Goal: Information Seeking & Learning: Compare options

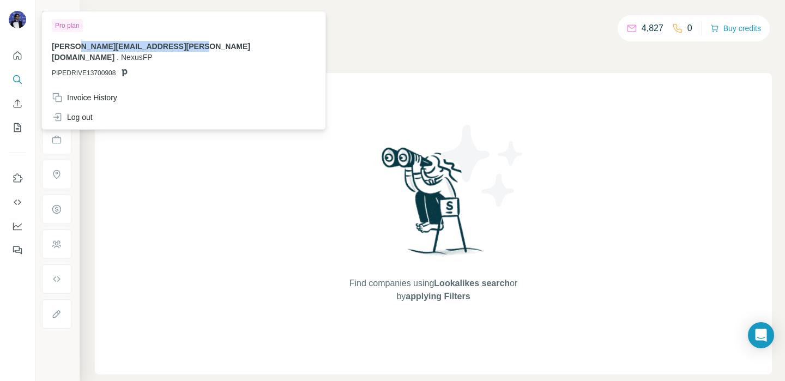
drag, startPoint x: 74, startPoint y: 41, endPoint x: 189, endPoint y: 50, distance: 115.9
click at [189, 50] on span "[PERSON_NAME][EMAIL_ADDRESS][PERSON_NAME][DOMAIN_NAME]" at bounding box center [151, 52] width 198 height 20
click at [87, 158] on div "Search Companies People Find companies using Lookalikes search or by applying F…" at bounding box center [433, 190] width 706 height 381
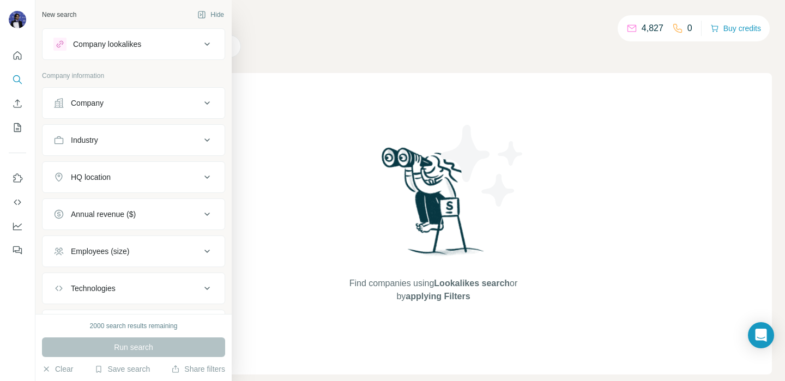
click at [153, 48] on div "Company lookalikes" at bounding box center [126, 44] width 147 height 13
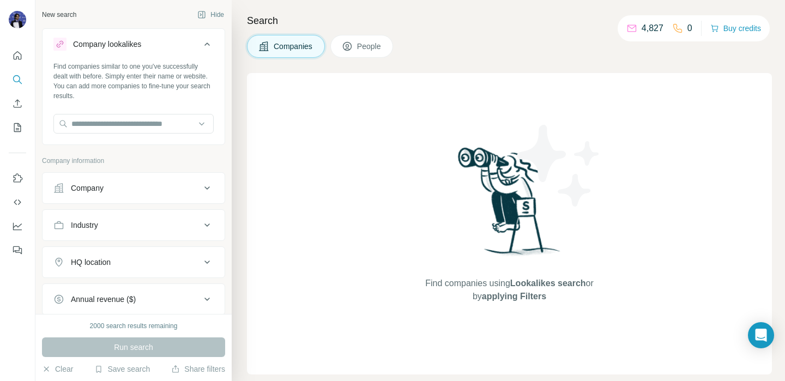
click at [153, 48] on div "Company lookalikes" at bounding box center [126, 44] width 147 height 13
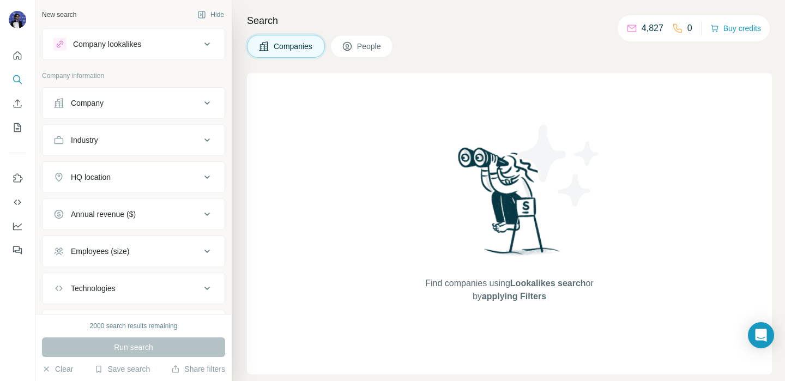
click at [166, 40] on div "Company lookalikes" at bounding box center [126, 44] width 147 height 13
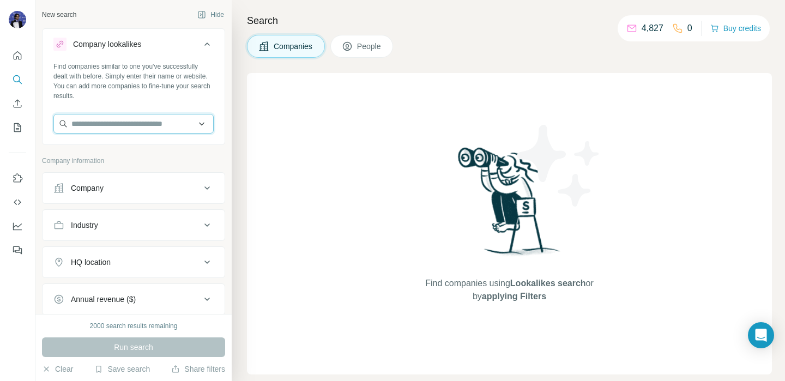
click at [134, 128] on input "text" at bounding box center [133, 124] width 160 height 20
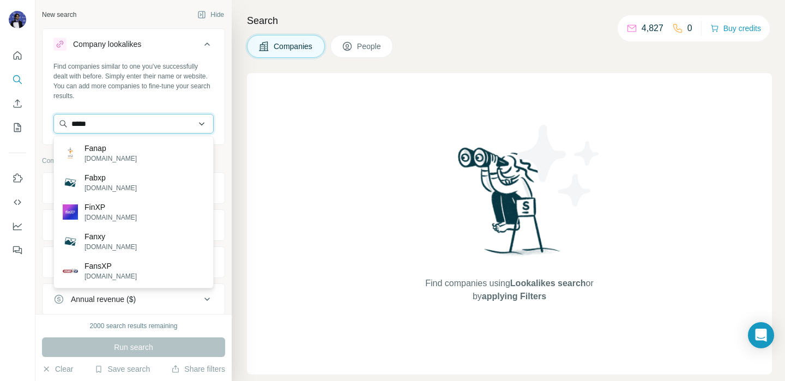
click at [114, 120] on input "*****" at bounding box center [133, 124] width 160 height 20
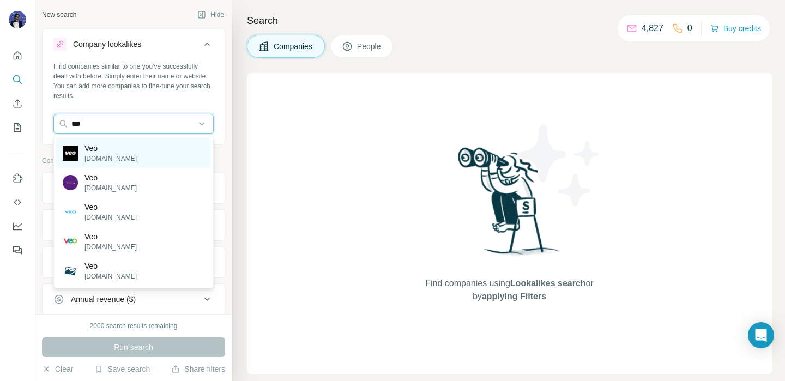
type input "***"
click at [105, 155] on p "[DOMAIN_NAME]" at bounding box center [111, 159] width 52 height 10
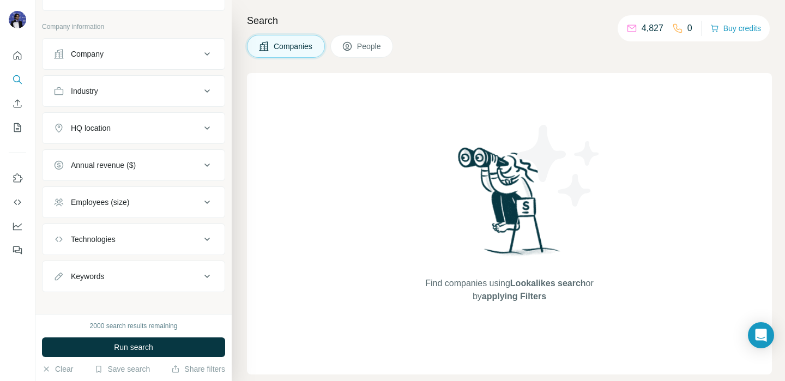
scroll to position [185, 0]
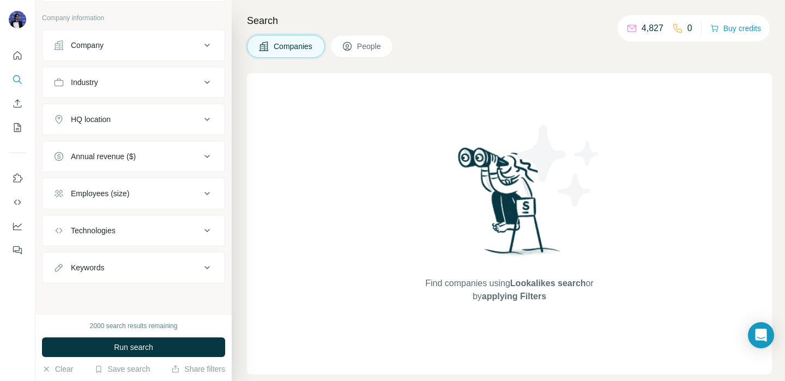
click at [116, 131] on button "HQ location" at bounding box center [134, 119] width 182 height 26
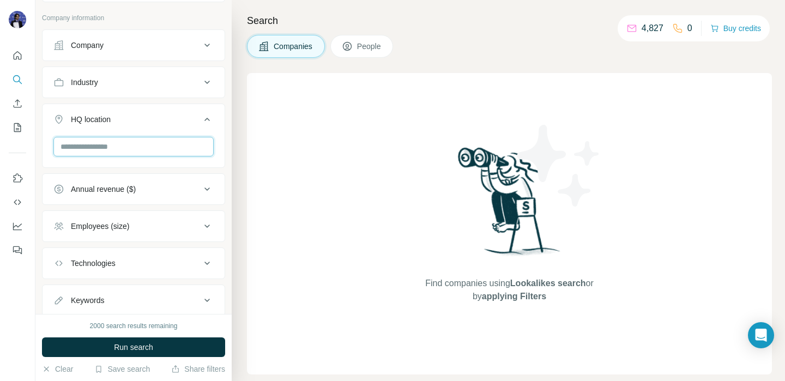
click at [125, 153] on input "text" at bounding box center [133, 147] width 160 height 20
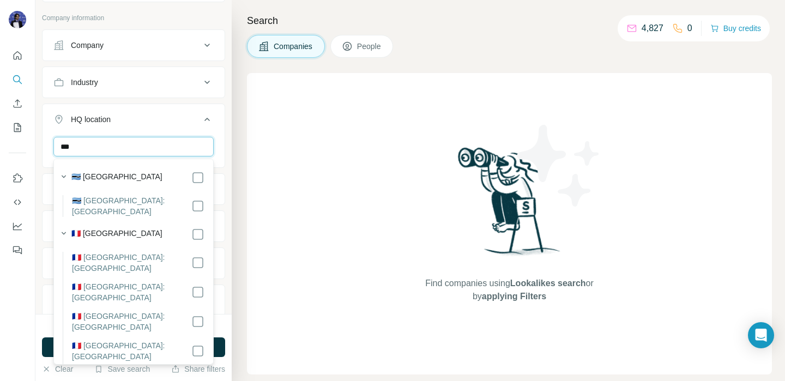
type input "***"
click at [112, 228] on div "🇫🇷 [GEOGRAPHIC_DATA]" at bounding box center [137, 234] width 133 height 13
click at [243, 200] on div "Search Companies People Find companies using Lookalikes search or by applying F…" at bounding box center [508, 190] width 553 height 381
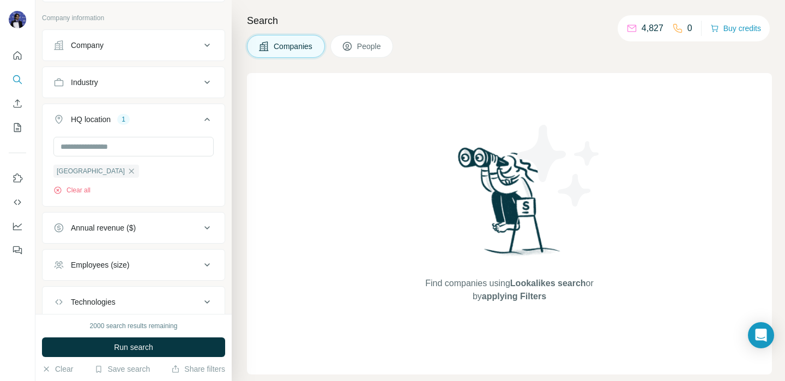
scroll to position [257, 0]
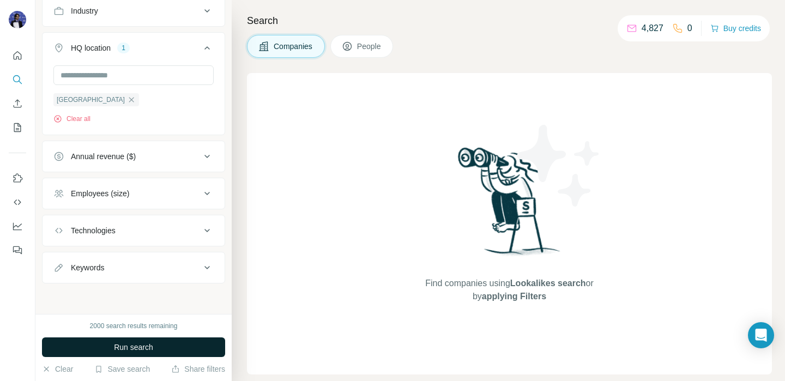
click at [160, 352] on button "Run search" at bounding box center [133, 347] width 183 height 20
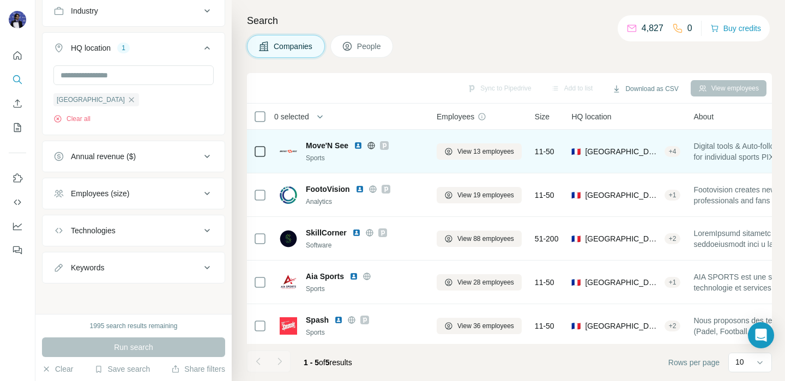
click at [385, 148] on icon at bounding box center [384, 145] width 7 height 9
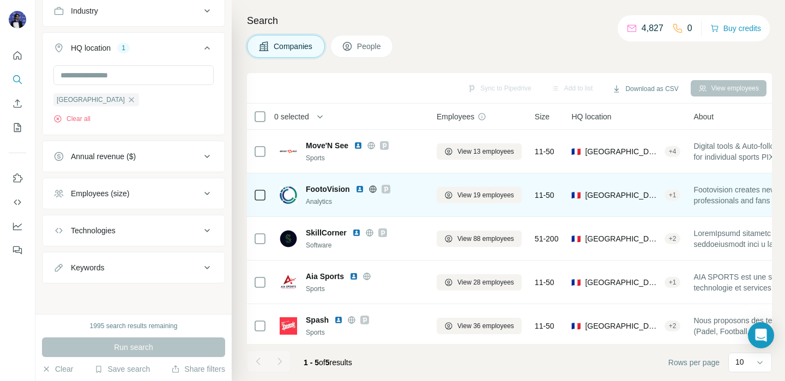
click at [385, 187] on icon at bounding box center [386, 188] width 4 height 5
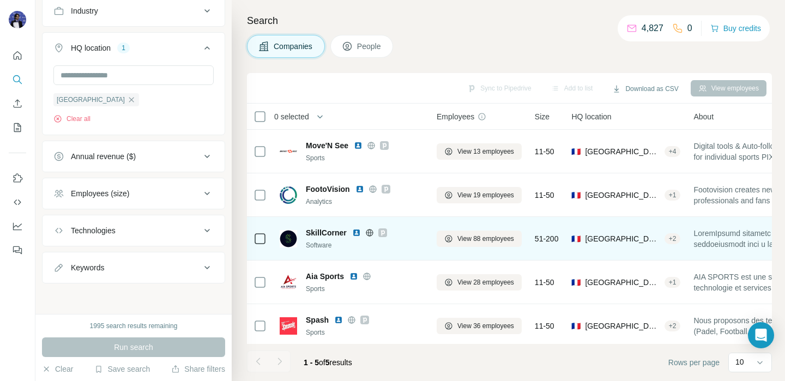
click at [380, 232] on icon at bounding box center [382, 232] width 7 height 9
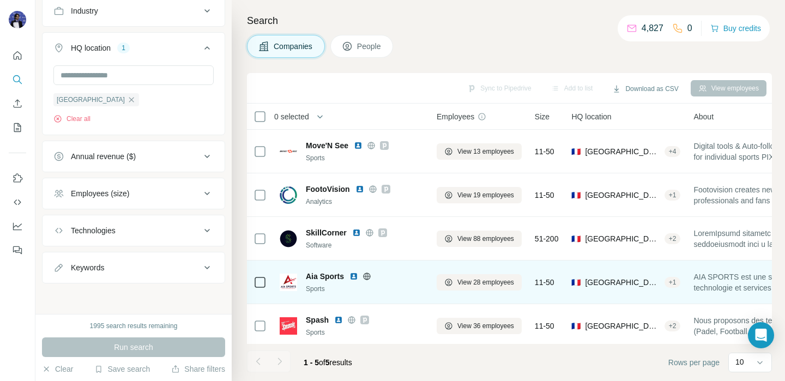
scroll to position [4, 0]
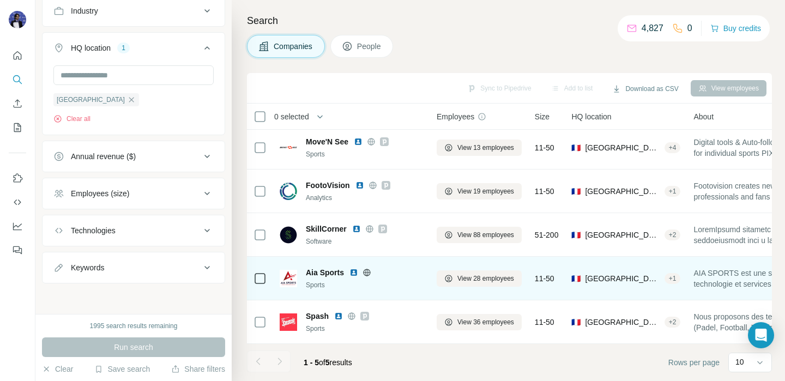
click at [353, 274] on img at bounding box center [353, 272] width 9 height 9
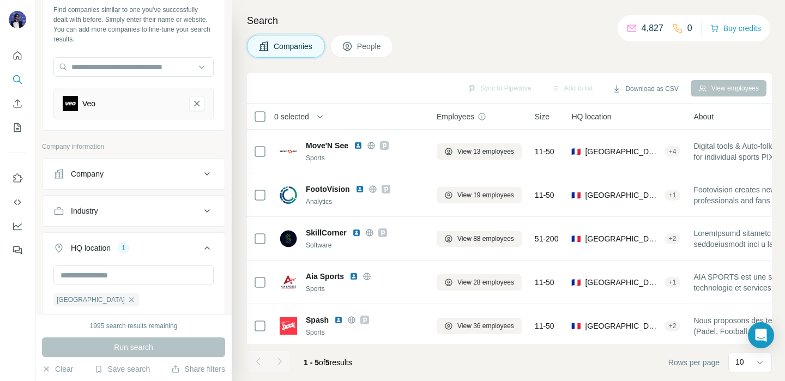
scroll to position [46, 0]
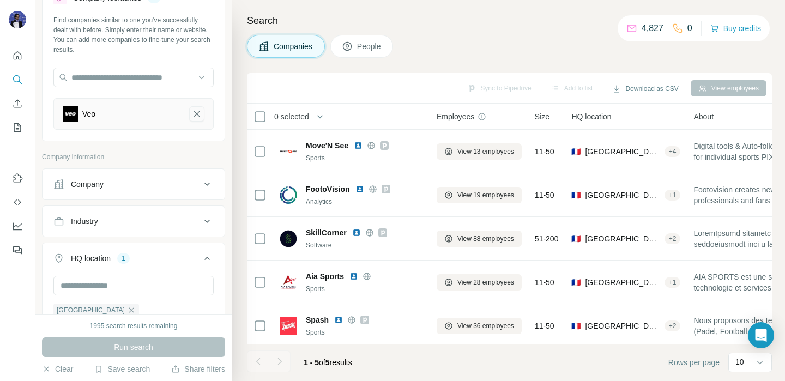
click at [200, 112] on icon "Veo-remove-button" at bounding box center [197, 113] width 10 height 11
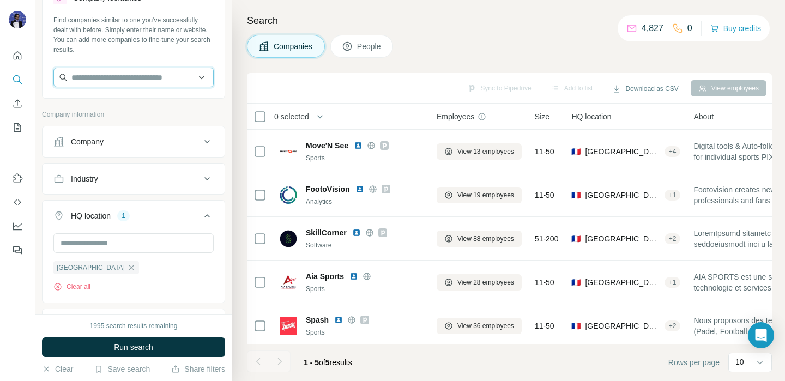
click at [132, 75] on input "text" at bounding box center [133, 78] width 160 height 20
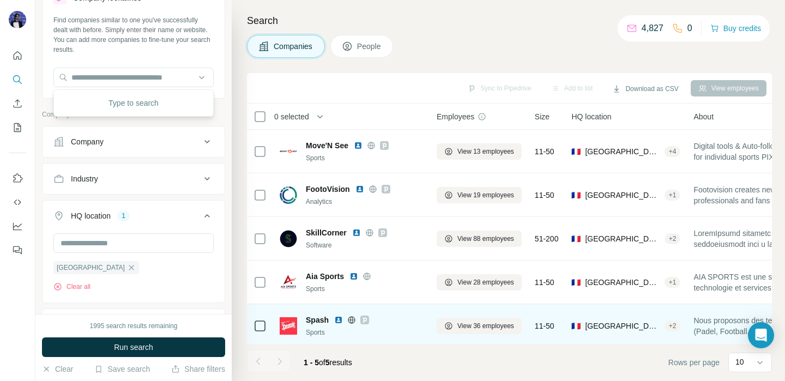
click at [367, 318] on icon at bounding box center [364, 320] width 7 height 9
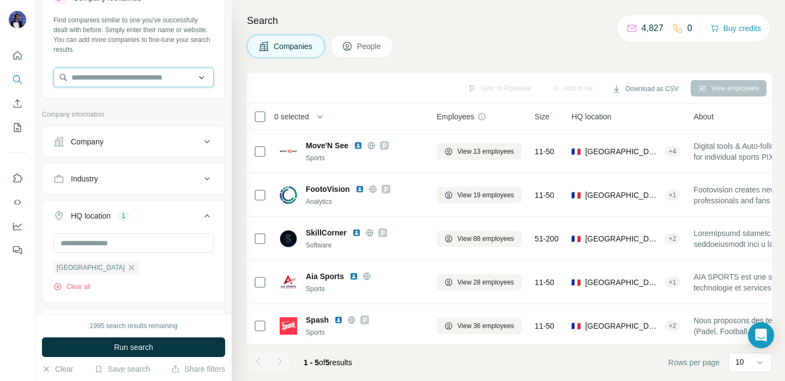
click at [132, 80] on input "text" at bounding box center [133, 78] width 160 height 20
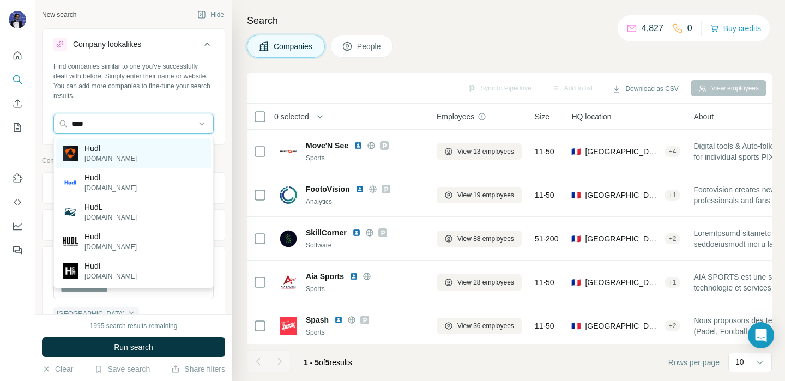
type input "****"
click at [137, 151] on div "Hudl [DOMAIN_NAME]" at bounding box center [133, 152] width 155 height 29
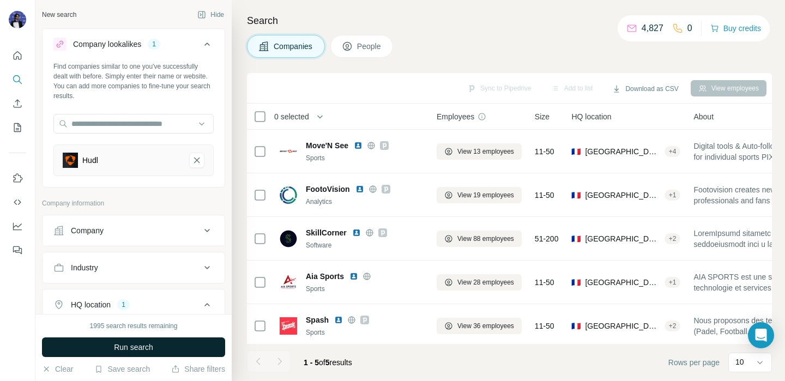
click at [156, 349] on button "Run search" at bounding box center [133, 347] width 183 height 20
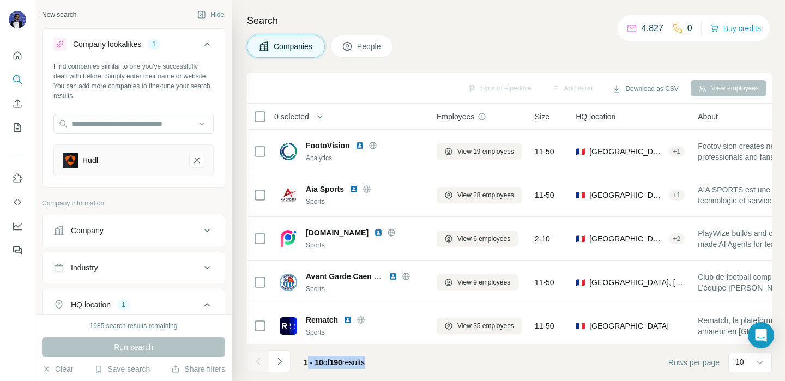
drag, startPoint x: 306, startPoint y: 365, endPoint x: 415, endPoint y: 365, distance: 109.6
click at [415, 365] on footer "1 - 10 of 190 results Rows per page 10" at bounding box center [509, 362] width 525 height 37
click at [415, 366] on footer "1 - 10 of 190 results Rows per page 10" at bounding box center [509, 362] width 525 height 37
click at [386, 361] on footer "1 - 10 of 190 results Rows per page 10" at bounding box center [509, 362] width 525 height 37
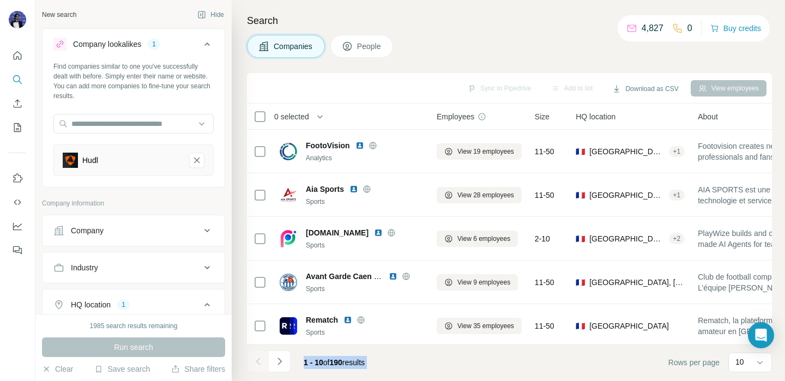
click at [386, 361] on footer "1 - 10 of 190 results Rows per page 10" at bounding box center [509, 362] width 525 height 37
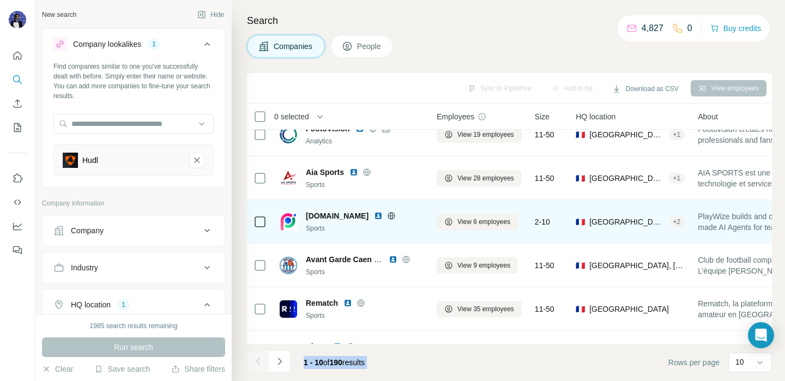
scroll to position [20, 0]
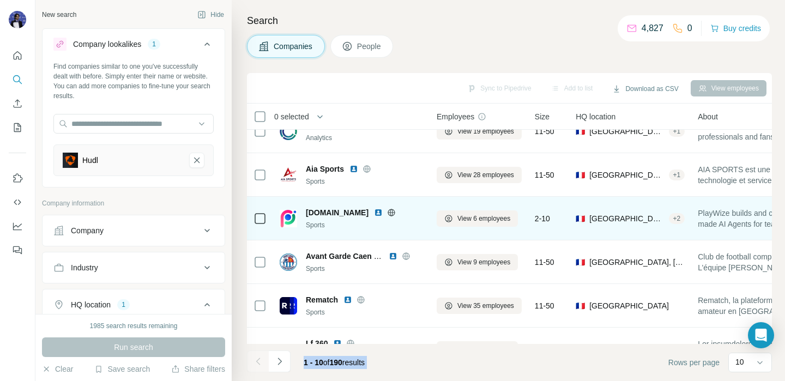
click at [374, 213] on img at bounding box center [378, 212] width 9 height 9
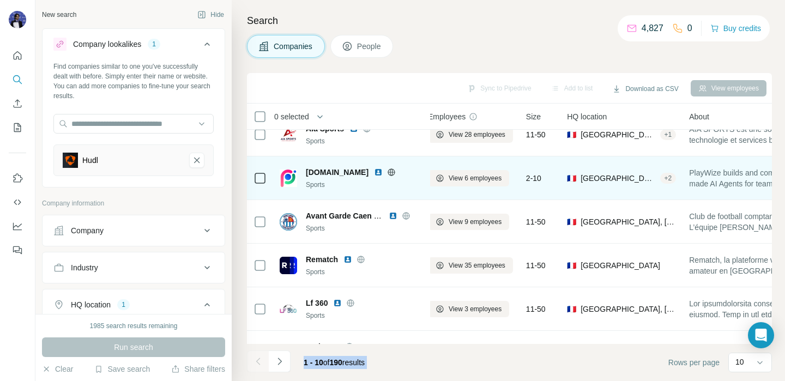
scroll to position [61, 0]
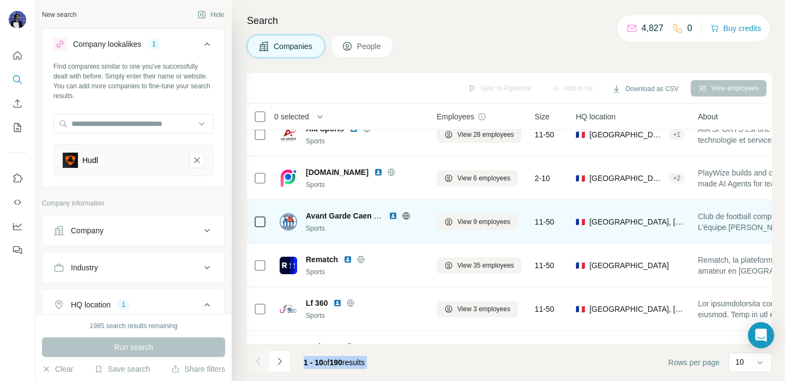
click at [392, 216] on img at bounding box center [393, 216] width 9 height 9
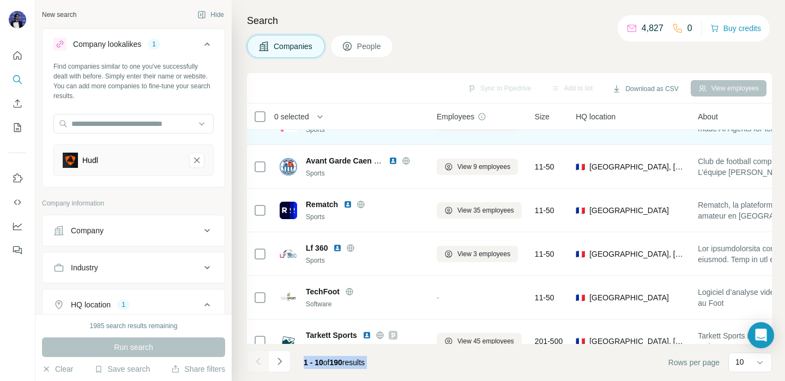
scroll to position [125, 0]
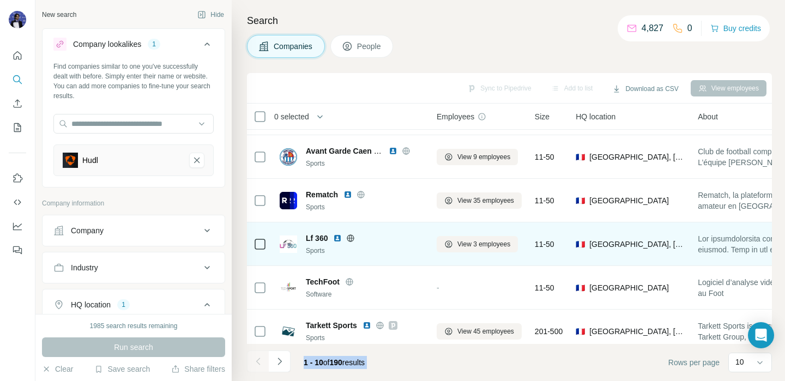
click at [340, 241] on img at bounding box center [337, 238] width 9 height 9
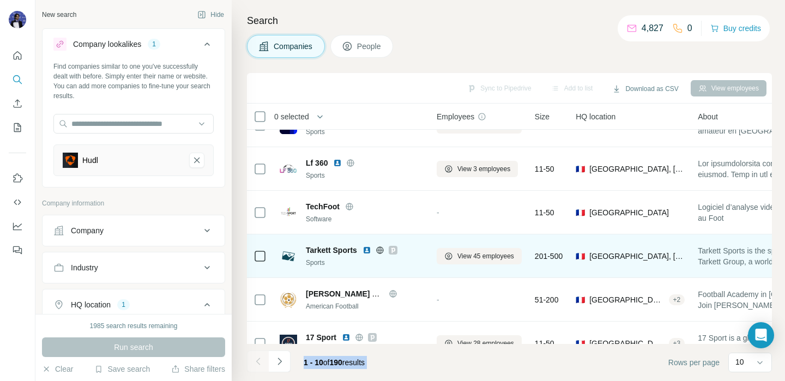
scroll to position [222, 0]
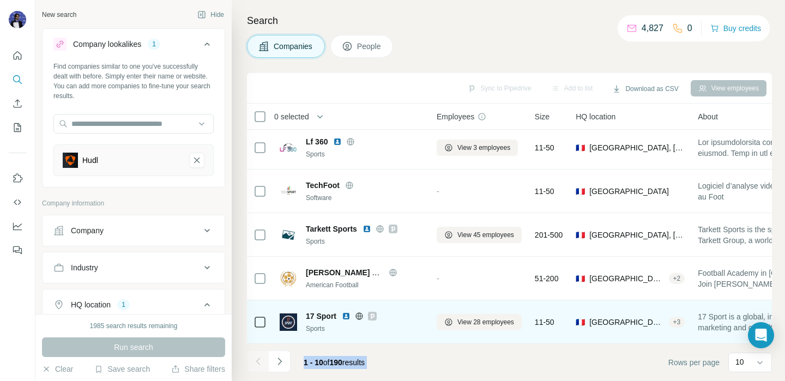
click at [347, 318] on img at bounding box center [346, 316] width 9 height 9
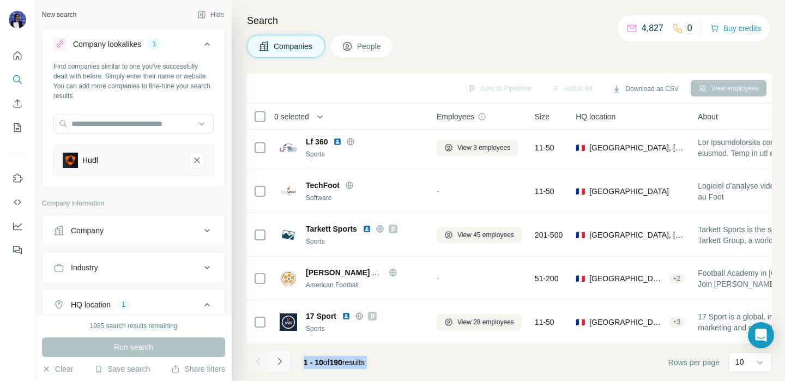
click at [280, 361] on icon "Navigate to next page" at bounding box center [279, 361] width 11 height 11
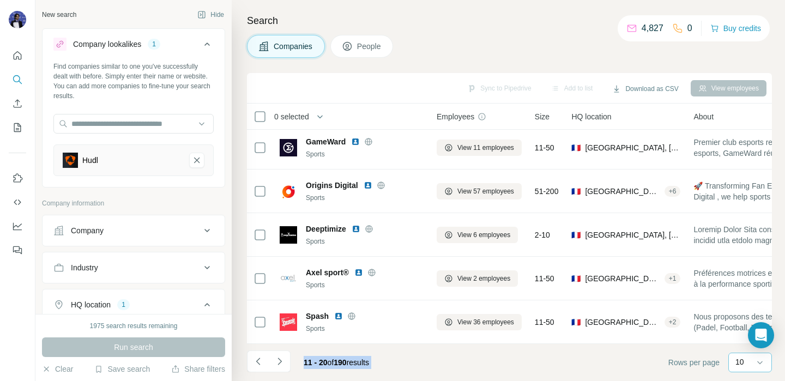
click at [740, 365] on p "10" at bounding box center [739, 362] width 9 height 11
click at [746, 311] on div "20" at bounding box center [750, 319] width 38 height 20
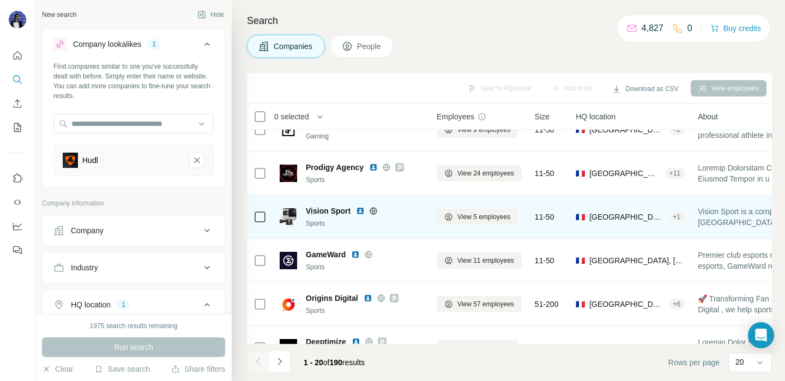
scroll to position [553, 0]
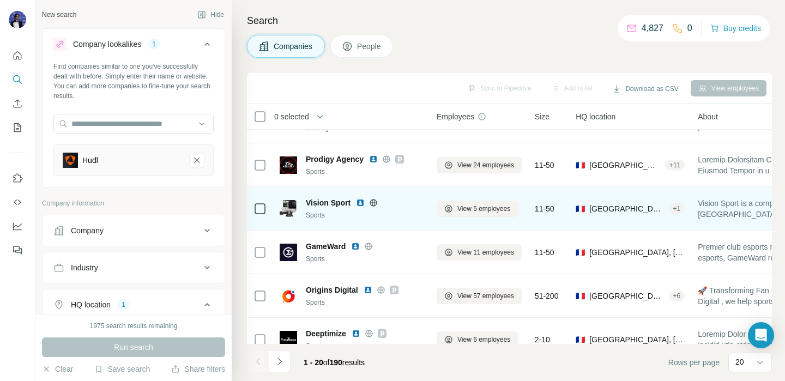
click at [361, 203] on img at bounding box center [360, 202] width 9 height 9
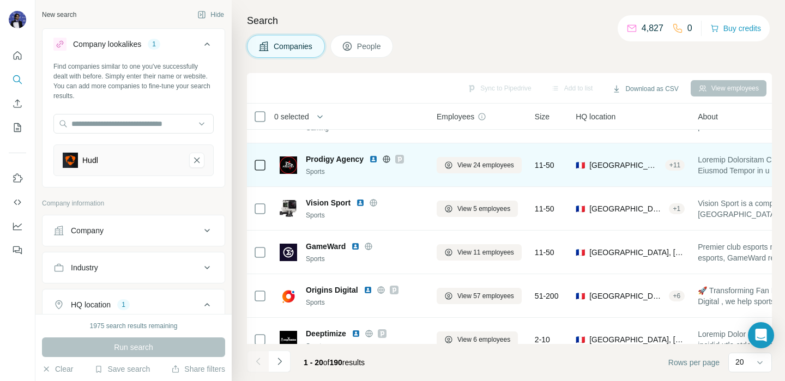
click at [377, 158] on img at bounding box center [373, 159] width 9 height 9
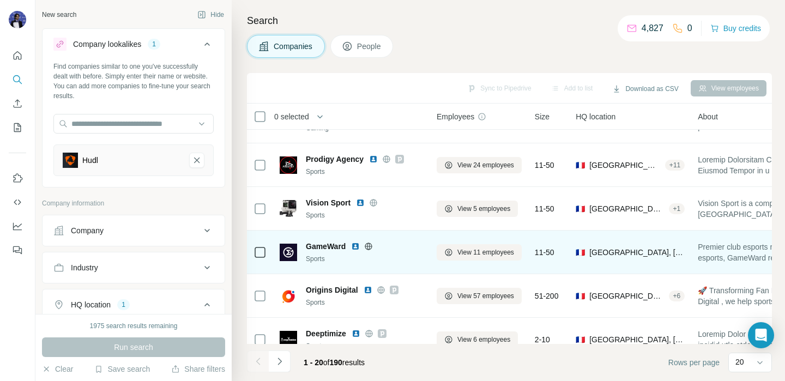
click at [359, 248] on img at bounding box center [355, 246] width 9 height 9
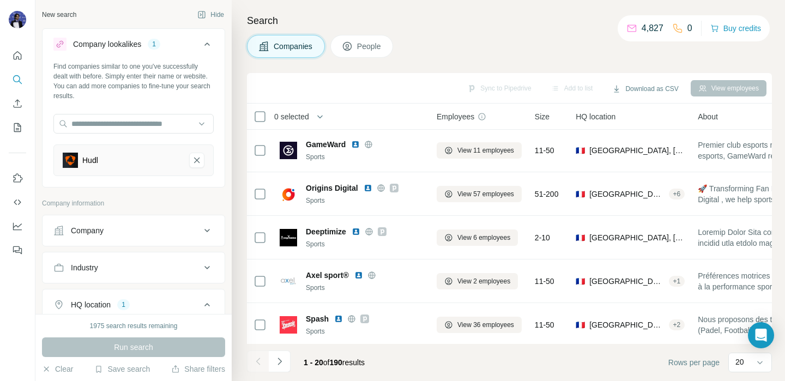
scroll to position [658, 0]
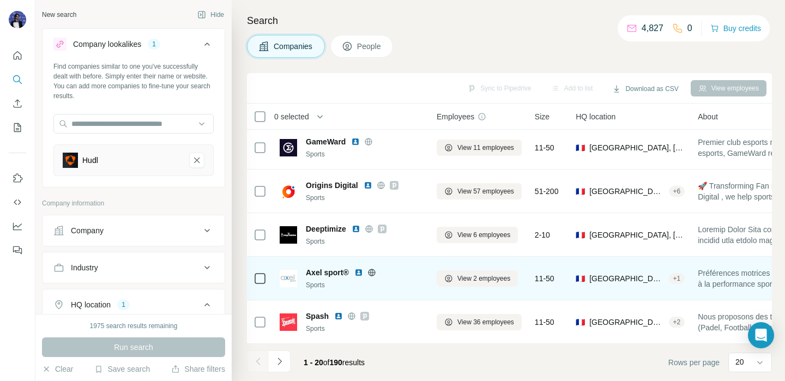
click at [356, 273] on img at bounding box center [358, 272] width 9 height 9
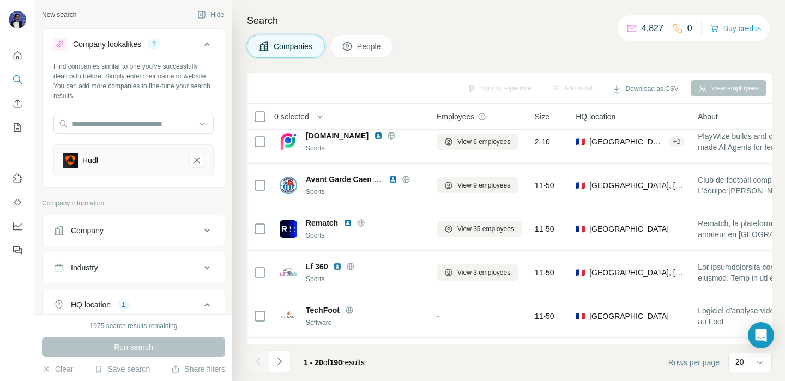
scroll to position [0, 0]
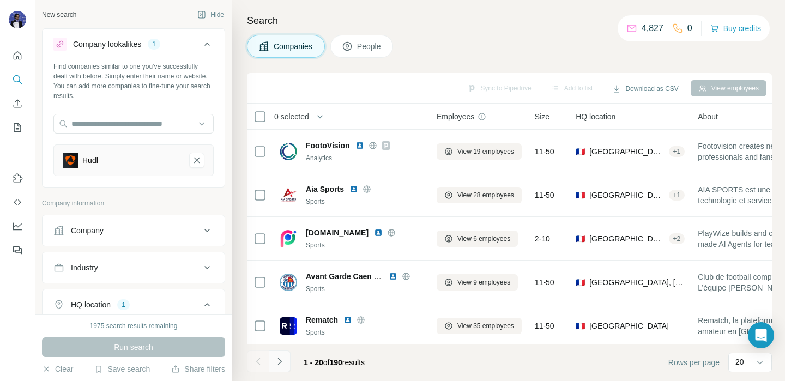
click at [286, 357] on button "Navigate to next page" at bounding box center [280, 362] width 22 height 22
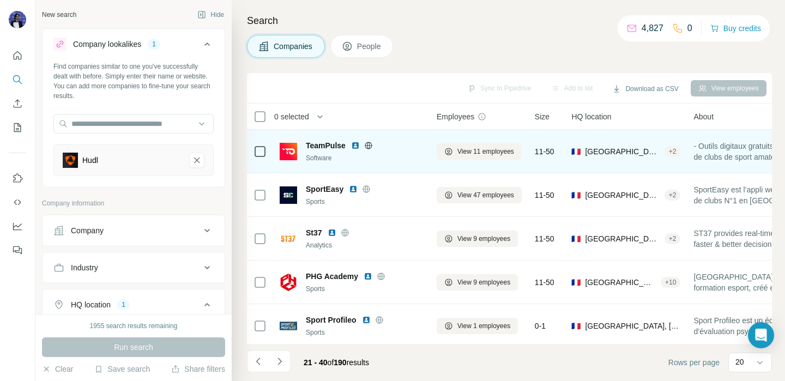
click at [353, 146] on img at bounding box center [355, 145] width 9 height 9
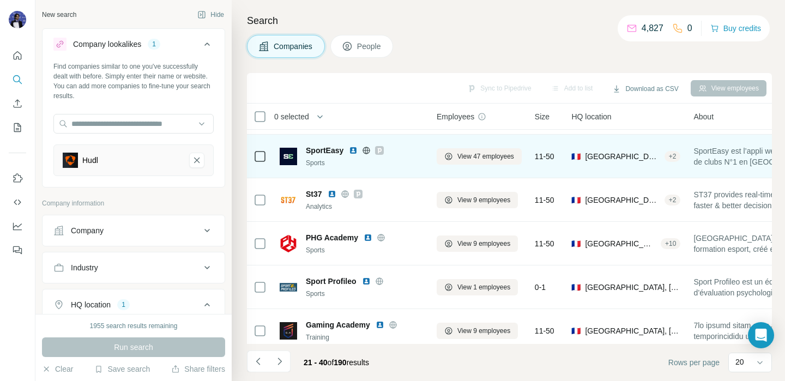
scroll to position [39, 0]
click at [382, 150] on icon at bounding box center [379, 150] width 7 height 9
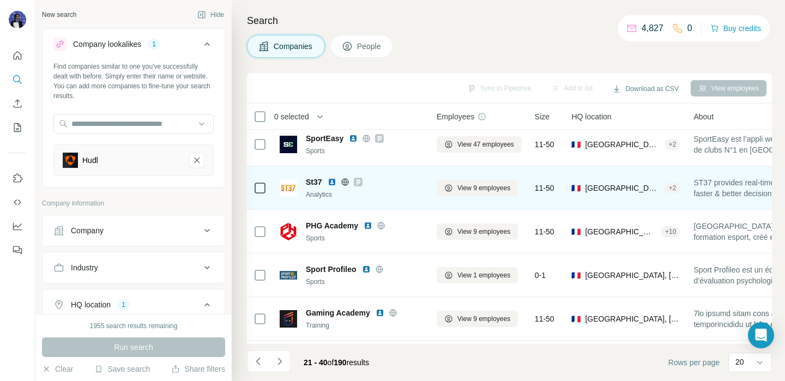
scroll to position [51, 0]
click at [359, 183] on icon at bounding box center [358, 181] width 7 height 9
click at [333, 182] on img at bounding box center [332, 181] width 9 height 9
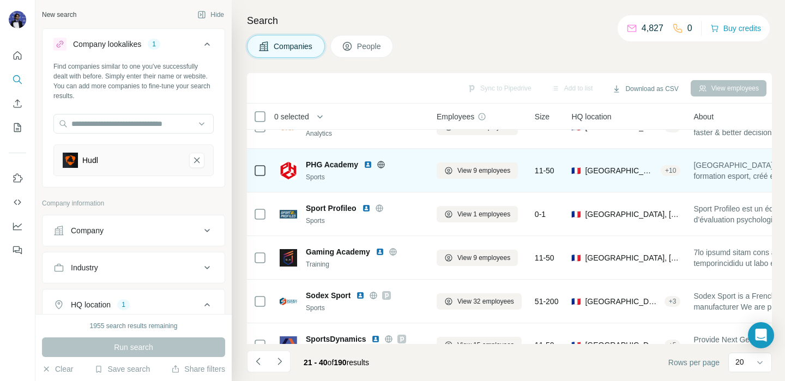
scroll to position [113, 0]
click at [369, 166] on img at bounding box center [368, 163] width 9 height 9
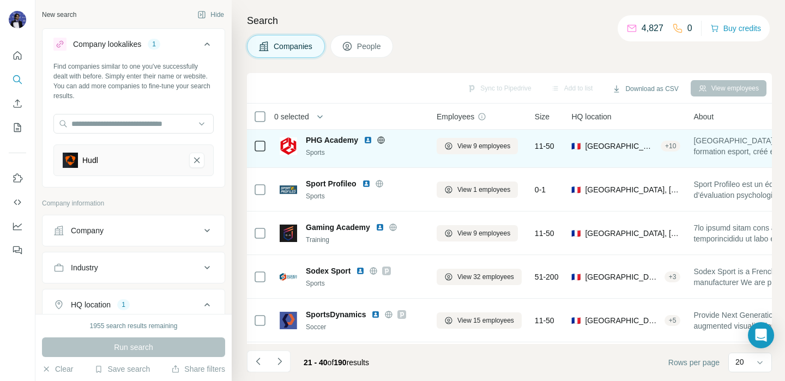
scroll to position [137, 0]
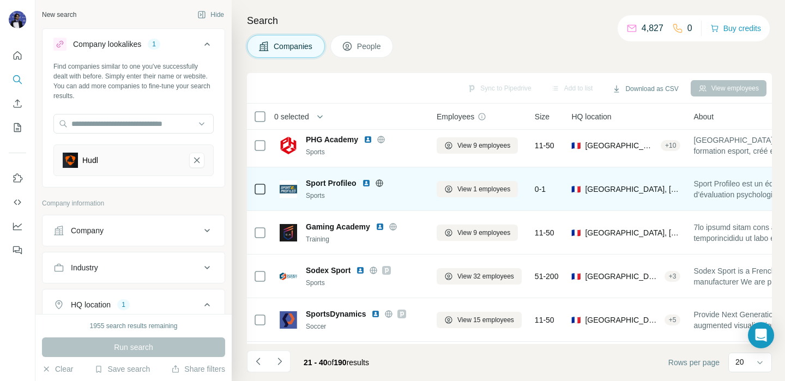
click at [365, 181] on img at bounding box center [366, 183] width 9 height 9
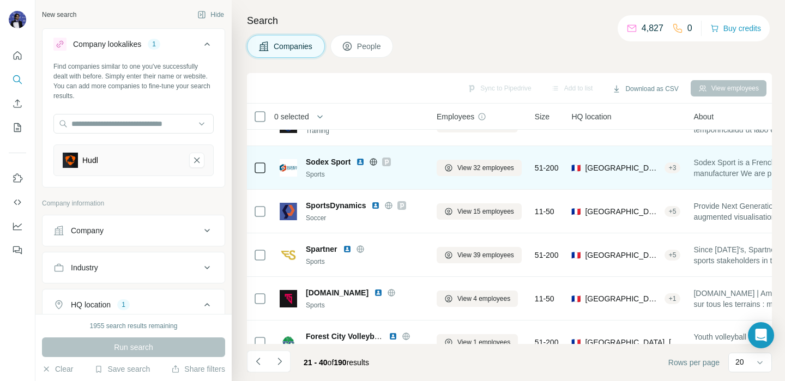
scroll to position [249, 0]
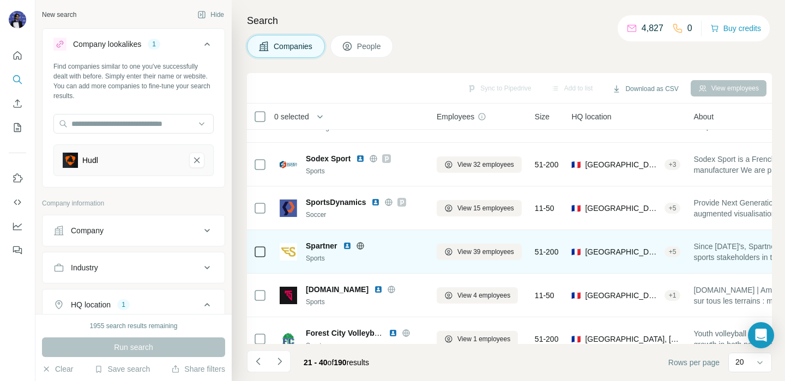
click at [348, 248] on img at bounding box center [347, 246] width 9 height 9
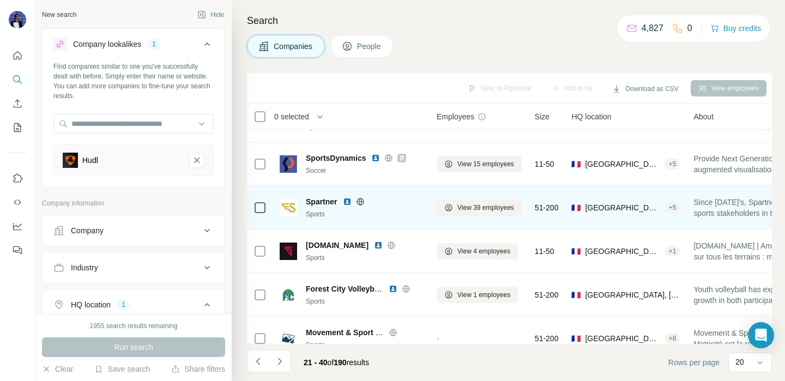
scroll to position [297, 0]
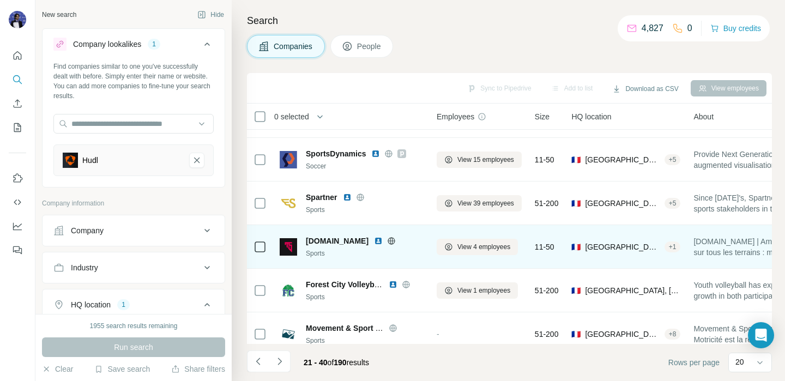
click at [377, 239] on img at bounding box center [378, 241] width 9 height 9
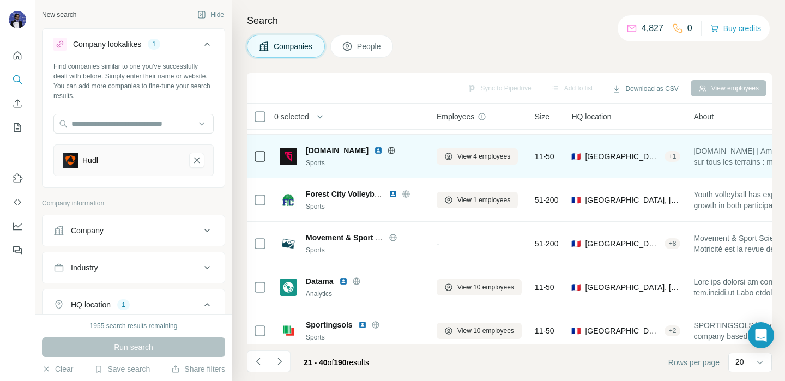
scroll to position [388, 0]
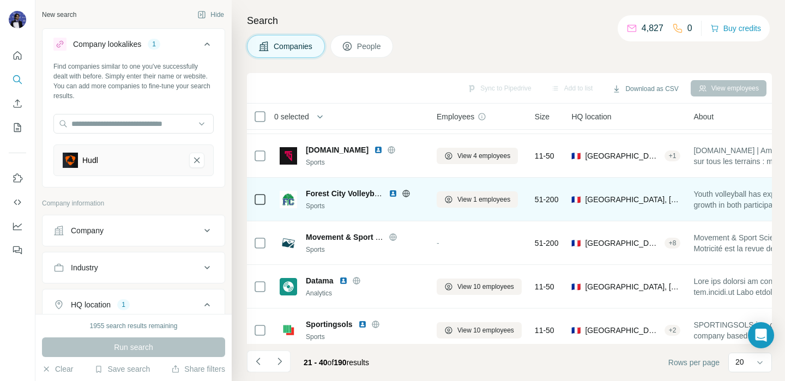
click at [396, 194] on img at bounding box center [393, 193] width 9 height 9
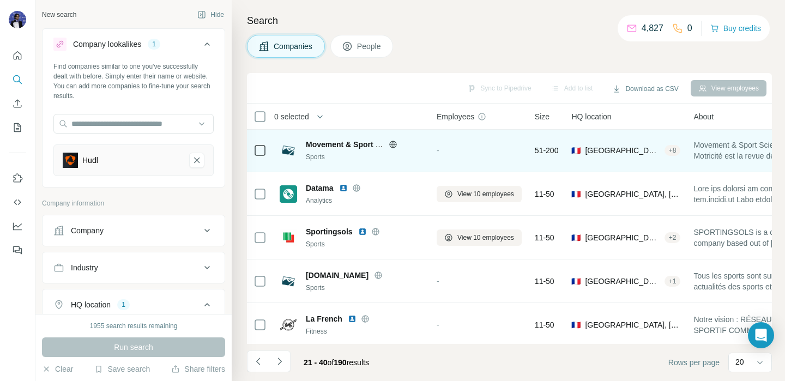
scroll to position [486, 0]
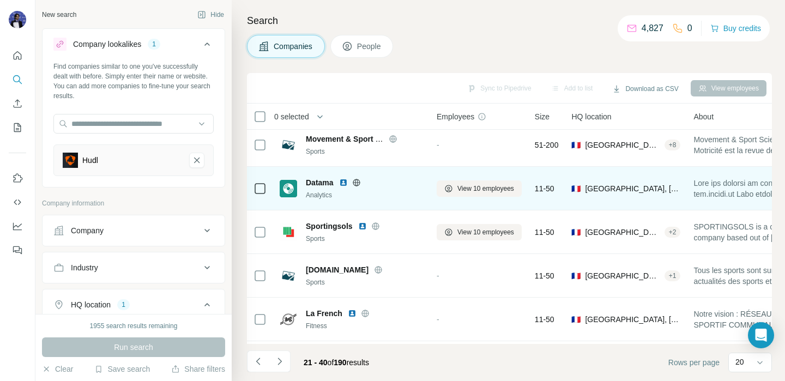
click at [346, 184] on img at bounding box center [343, 182] width 9 height 9
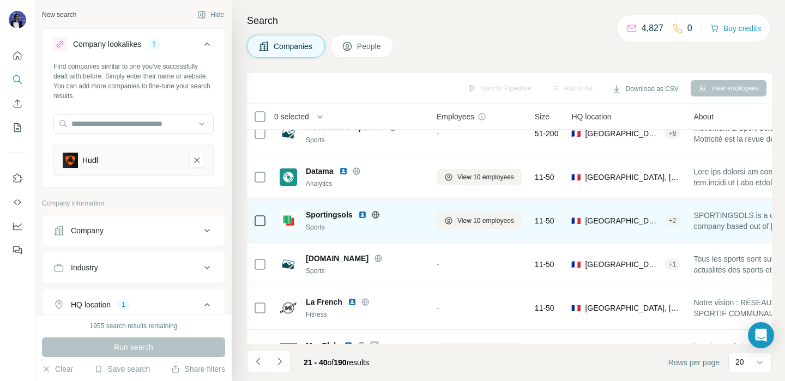
scroll to position [505, 0]
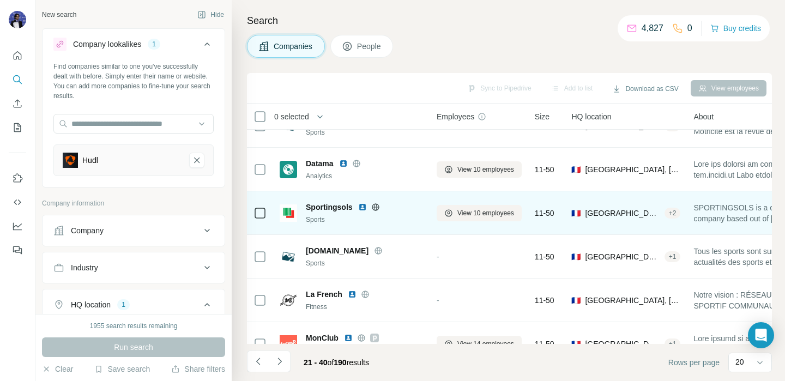
click at [365, 208] on img at bounding box center [362, 207] width 9 height 9
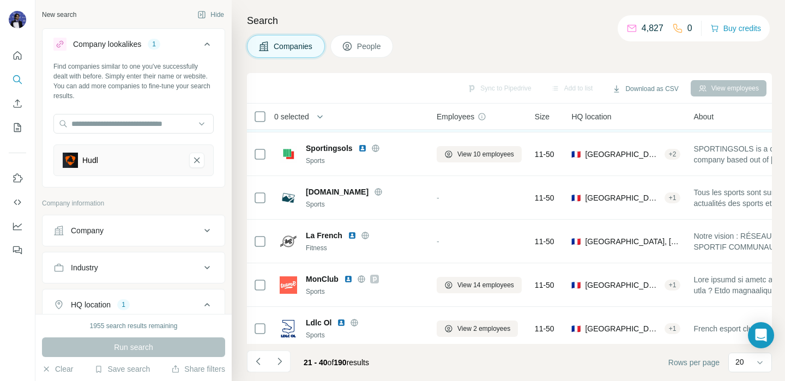
scroll to position [587, 0]
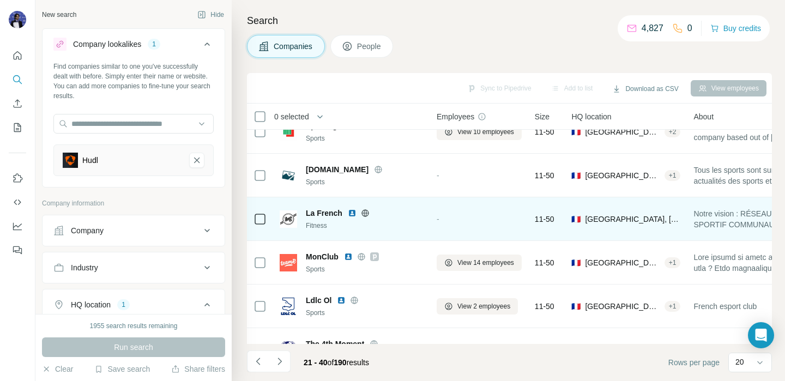
click at [348, 212] on img at bounding box center [352, 213] width 9 height 9
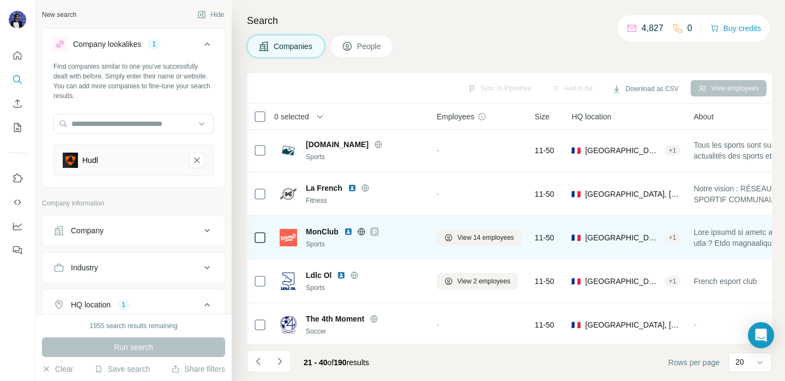
scroll to position [612, 0]
click at [351, 232] on img at bounding box center [348, 231] width 9 height 9
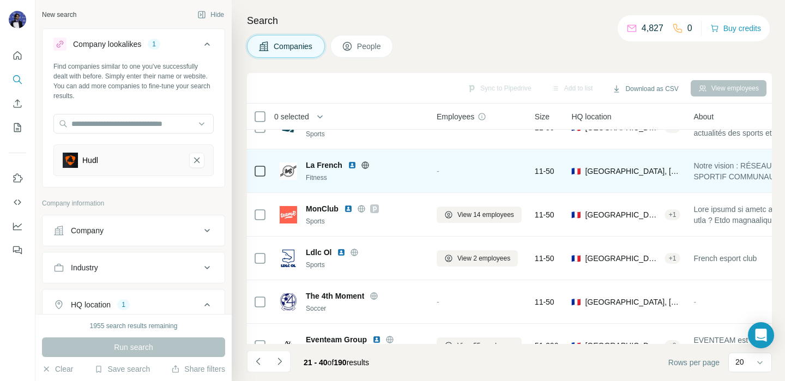
scroll to position [658, 0]
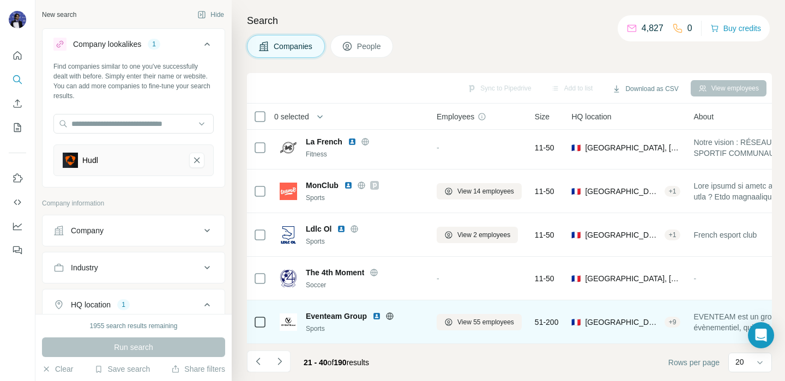
click at [377, 314] on img at bounding box center [376, 316] width 9 height 9
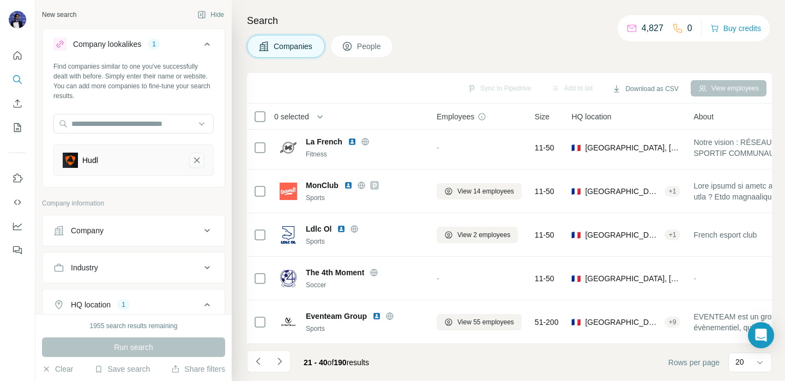
click at [197, 164] on icon "Hudl-remove-button" at bounding box center [197, 160] width 10 height 11
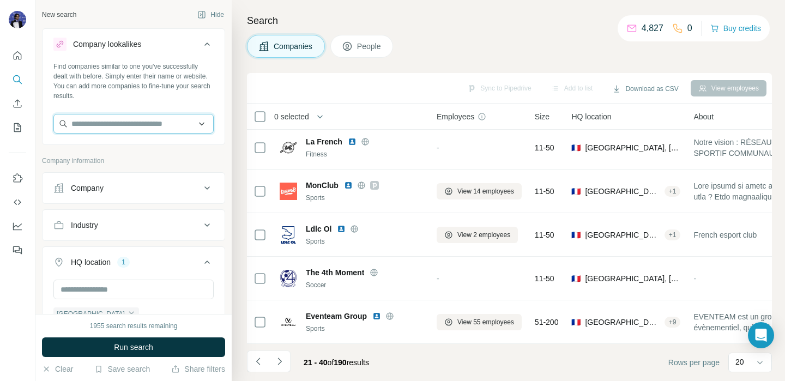
click at [126, 128] on input "text" at bounding box center [133, 124] width 160 height 20
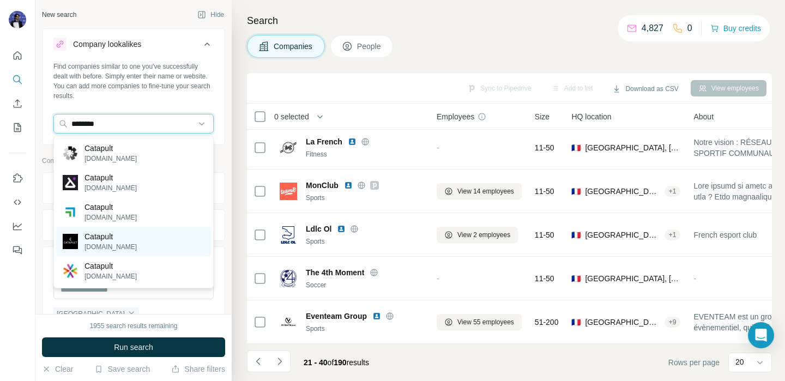
type input "********"
click at [136, 237] on div "Catapult [DOMAIN_NAME]" at bounding box center [133, 241] width 155 height 29
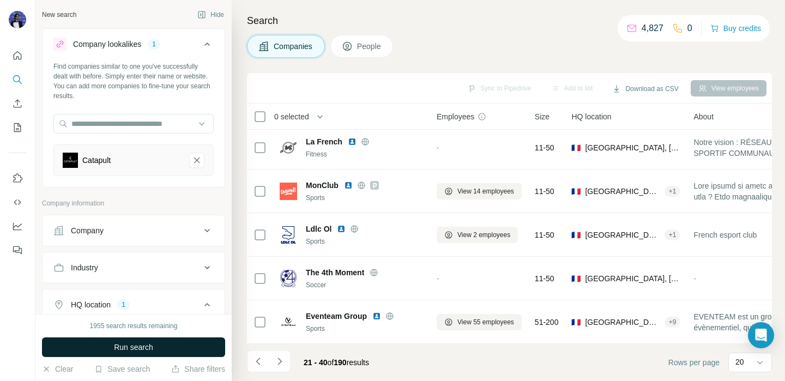
click at [170, 346] on button "Run search" at bounding box center [133, 347] width 183 height 20
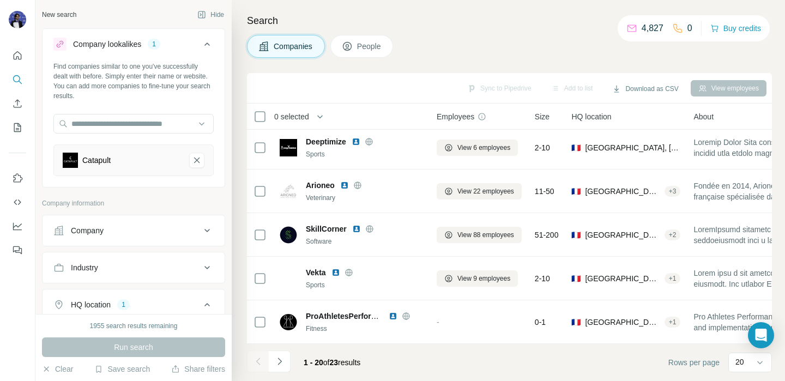
scroll to position [658, 0]
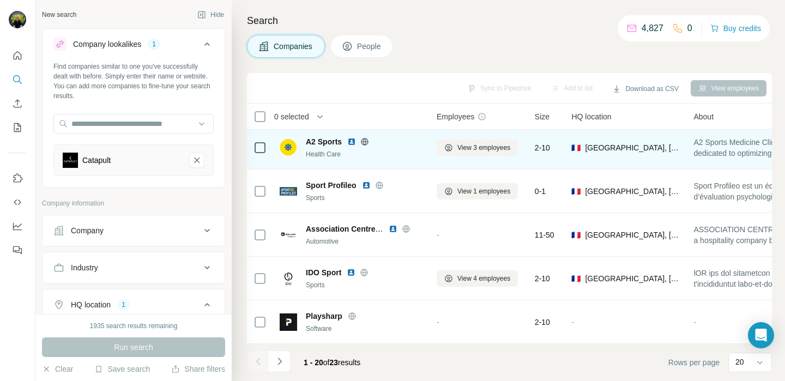
click at [353, 143] on img at bounding box center [351, 141] width 9 height 9
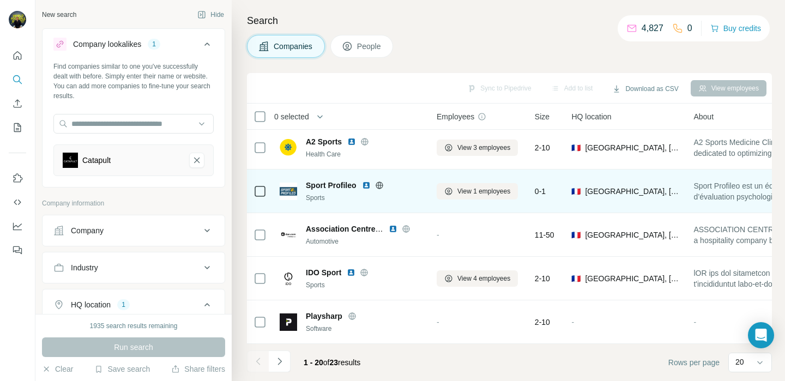
click at [363, 183] on img at bounding box center [366, 185] width 9 height 9
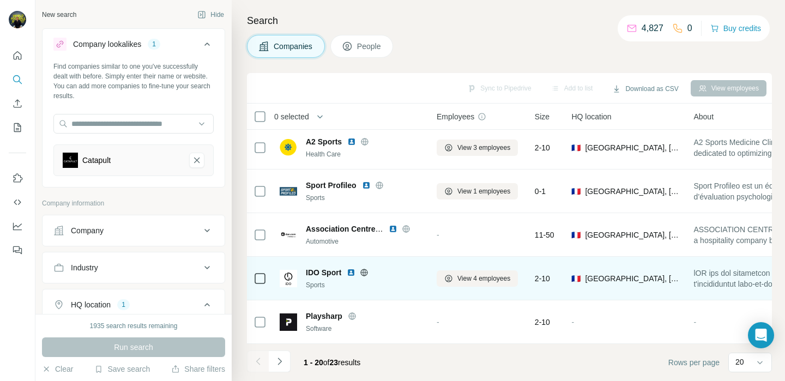
click at [351, 276] on img at bounding box center [351, 272] width 9 height 9
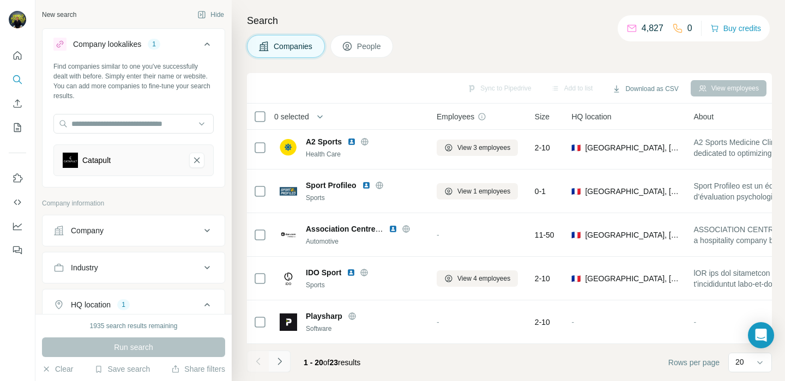
click at [284, 361] on icon "Navigate to next page" at bounding box center [279, 361] width 11 height 11
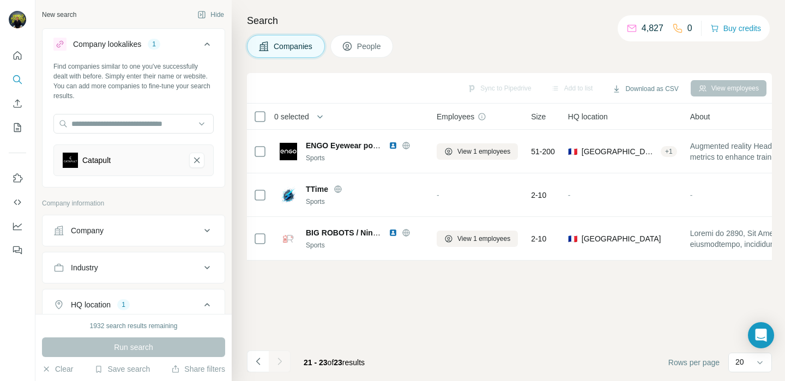
scroll to position [0, 0]
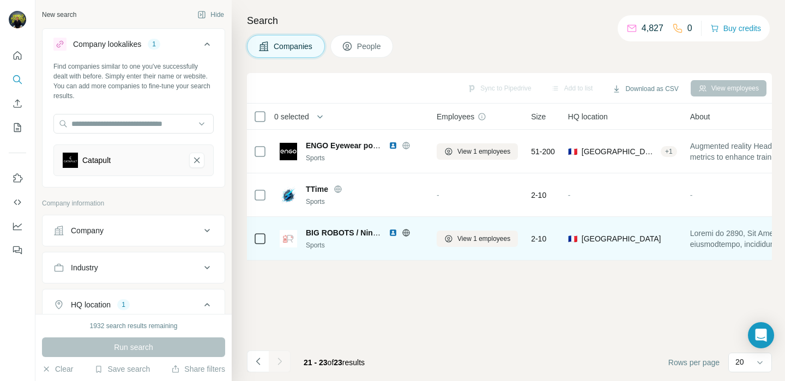
click at [395, 234] on img at bounding box center [393, 232] width 9 height 9
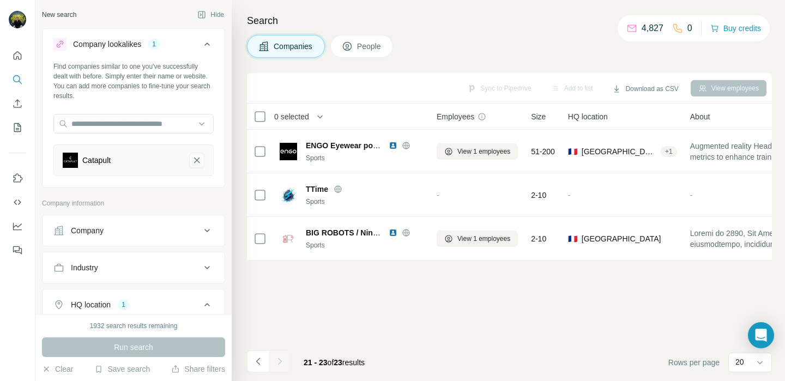
click at [198, 159] on icon "Catapult-remove-button" at bounding box center [197, 160] width 10 height 11
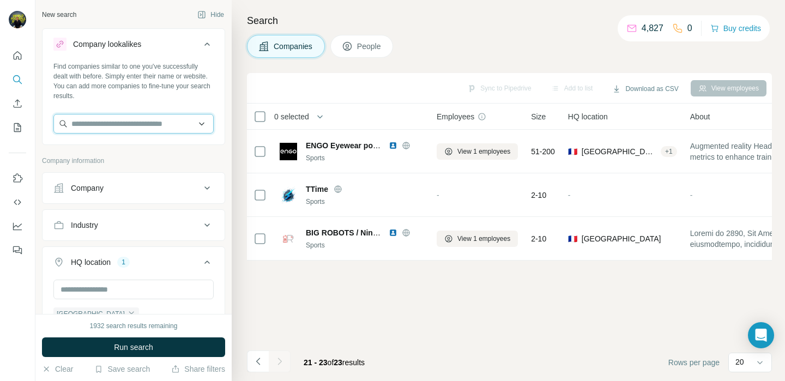
click at [156, 132] on input "text" at bounding box center [133, 124] width 160 height 20
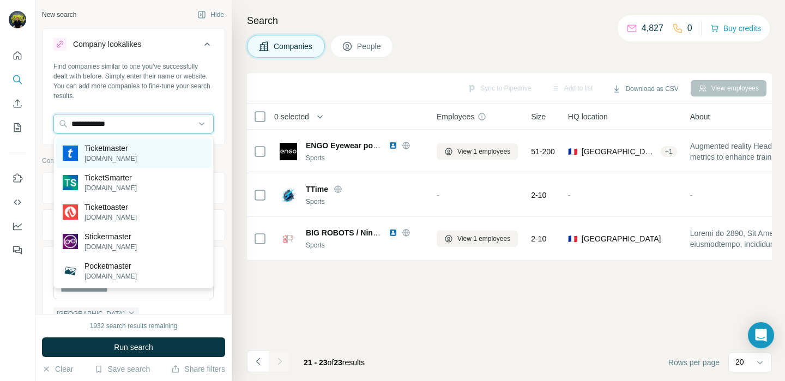
type input "**********"
click at [137, 154] on p "[DOMAIN_NAME]" at bounding box center [111, 159] width 52 height 10
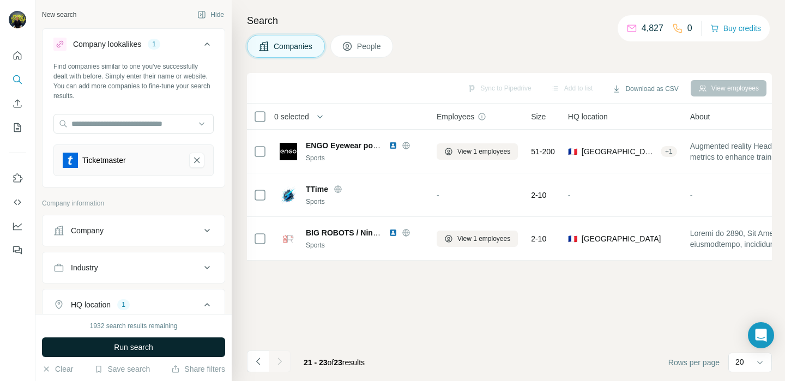
click at [139, 350] on span "Run search" at bounding box center [133, 347] width 39 height 11
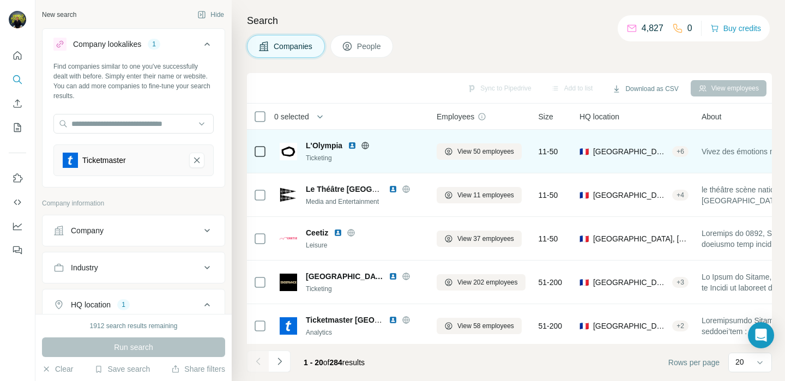
click at [351, 148] on img at bounding box center [352, 145] width 9 height 9
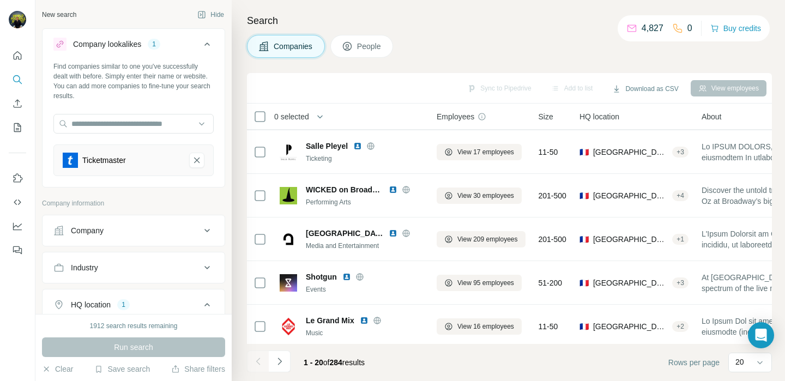
scroll to position [658, 0]
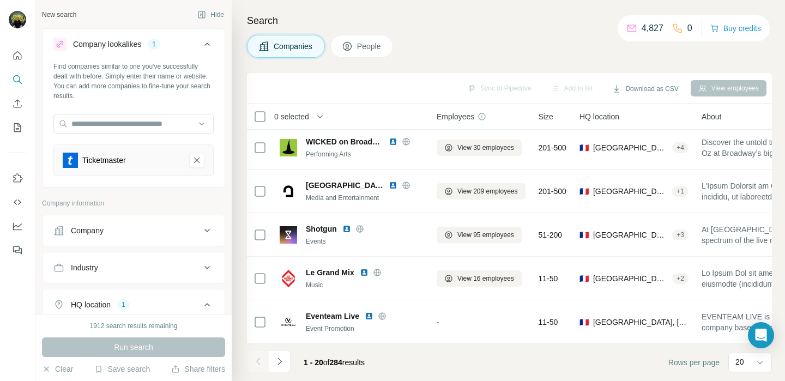
click at [195, 170] on div "Ticketmaster" at bounding box center [133, 160] width 160 height 32
click at [198, 147] on div "Ticketmaster" at bounding box center [133, 160] width 160 height 32
click at [198, 164] on icon "Ticketmaster-remove-button" at bounding box center [197, 160] width 10 height 11
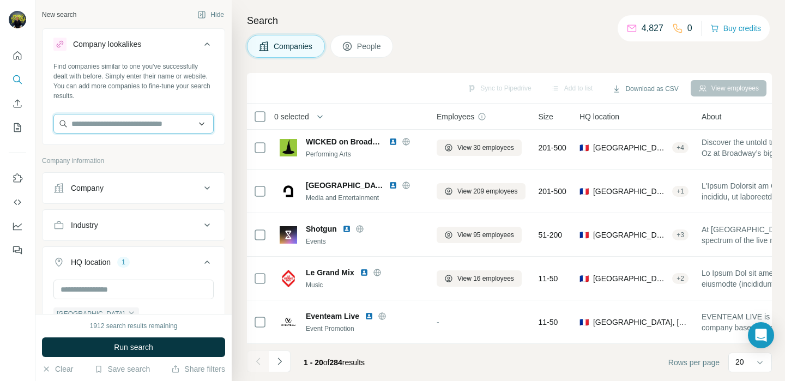
click at [131, 121] on input "text" at bounding box center [133, 124] width 160 height 20
click at [134, 130] on input "text" at bounding box center [133, 124] width 160 height 20
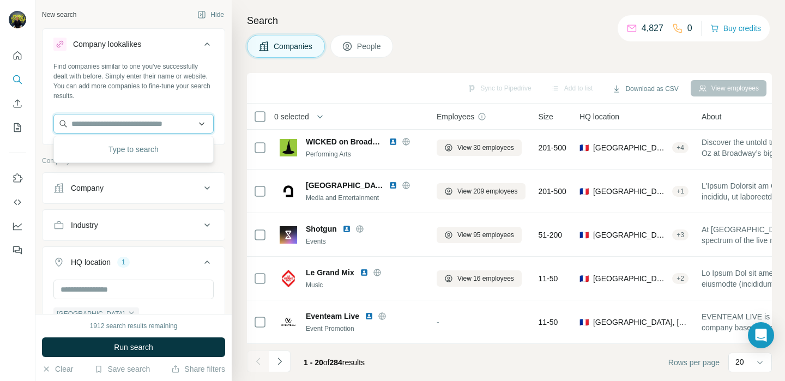
click at [134, 130] on input "text" at bounding box center [133, 124] width 160 height 20
type input "*"
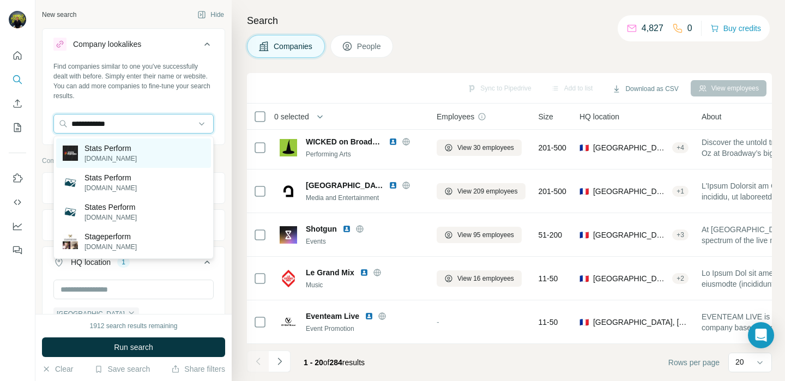
type input "**********"
click at [126, 149] on p "Stats Perform" at bounding box center [111, 148] width 52 height 11
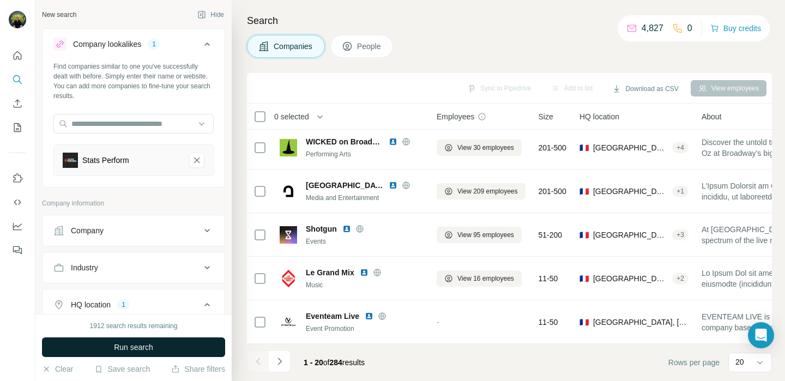
click at [134, 349] on span "Run search" at bounding box center [133, 347] width 39 height 11
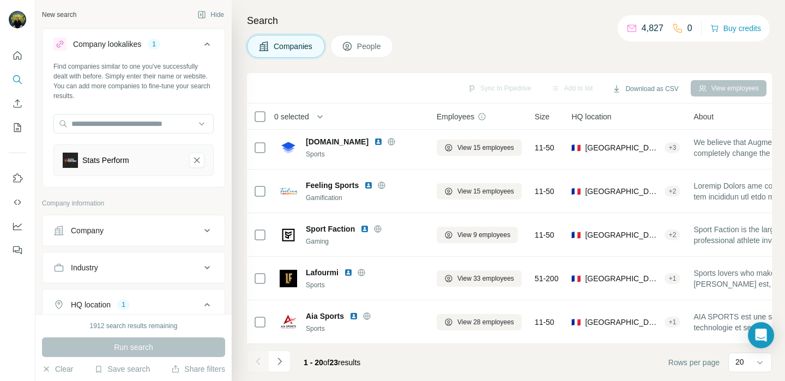
scroll to position [658, 0]
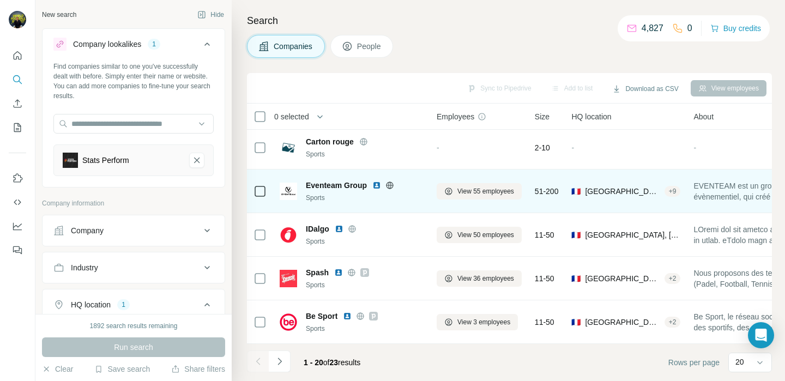
click at [375, 185] on img at bounding box center [376, 185] width 9 height 9
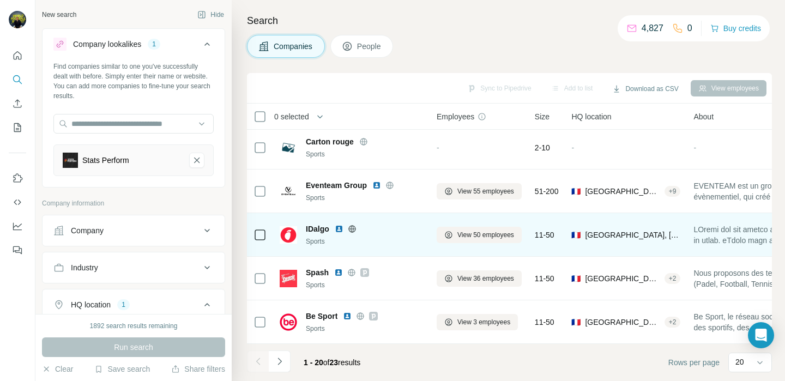
click at [340, 231] on img at bounding box center [339, 229] width 9 height 9
